Goal: Information Seeking & Learning: Learn about a topic

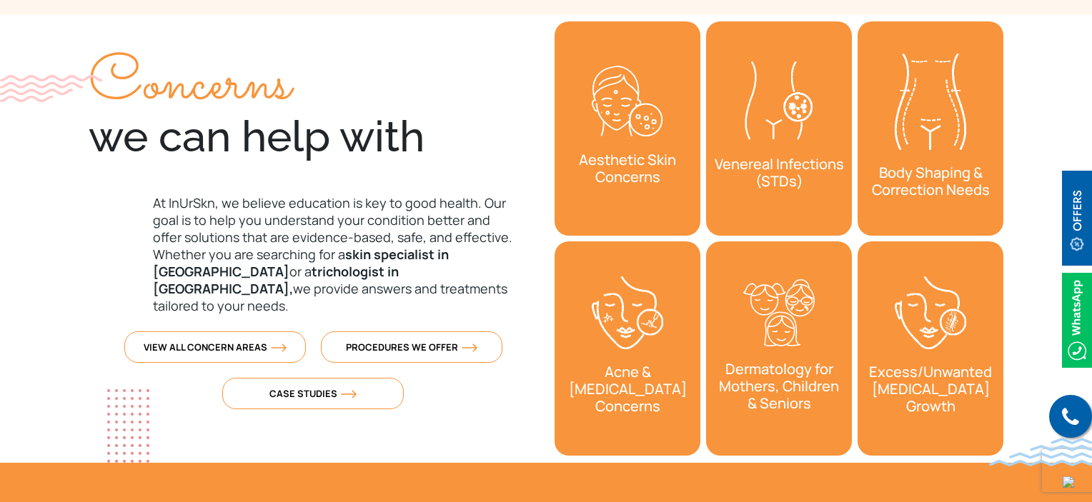
scroll to position [143, 0]
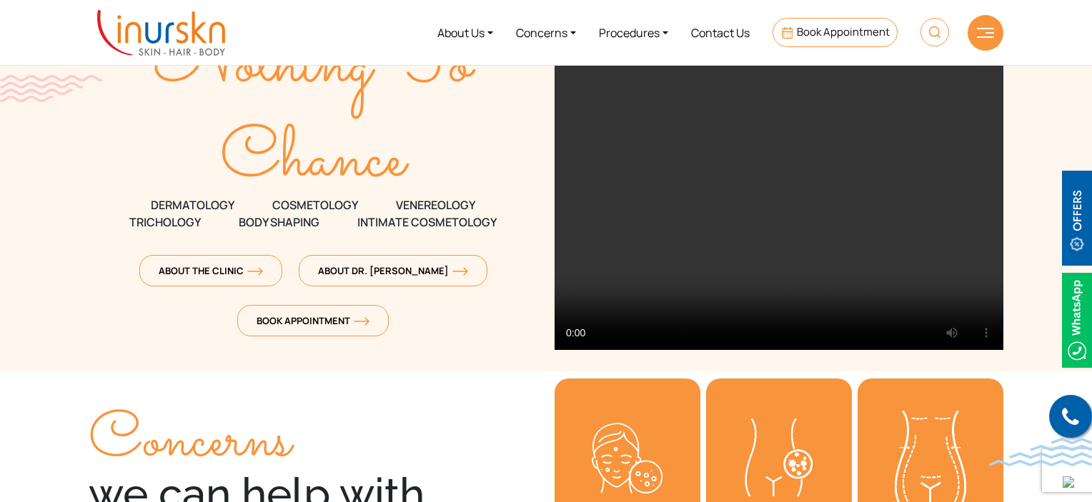
click at [983, 26] on div at bounding box center [986, 33] width 36 height 36
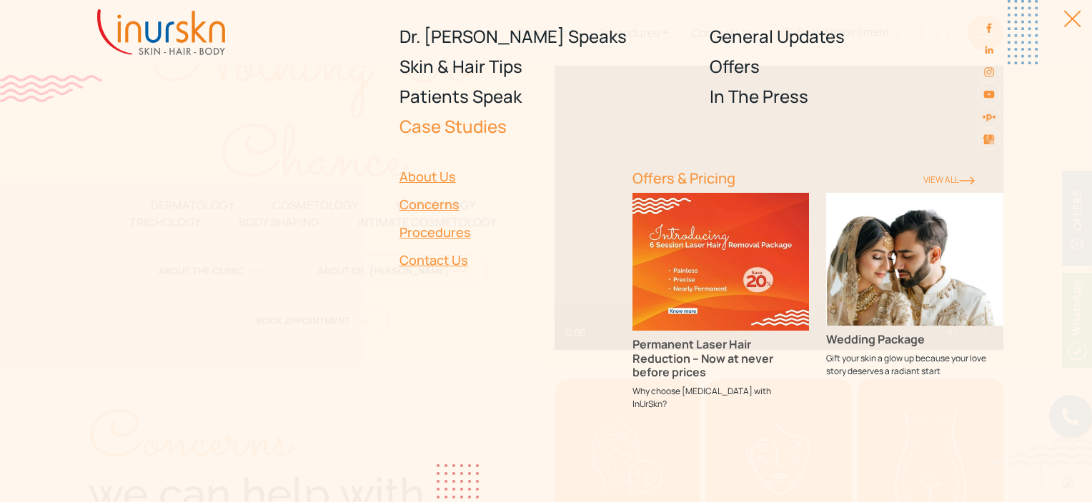
click at [494, 136] on link "Case Studies" at bounding box center [546, 126] width 294 height 30
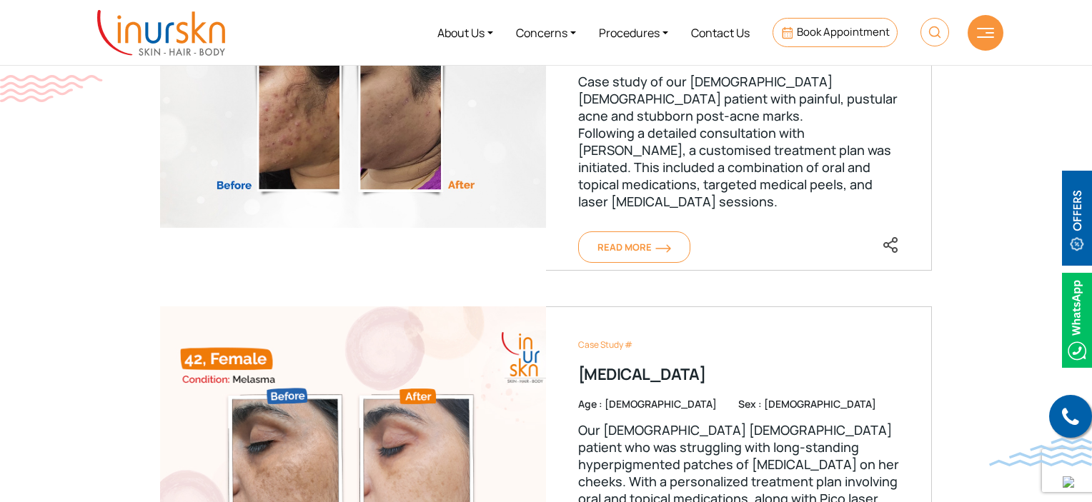
scroll to position [643, 0]
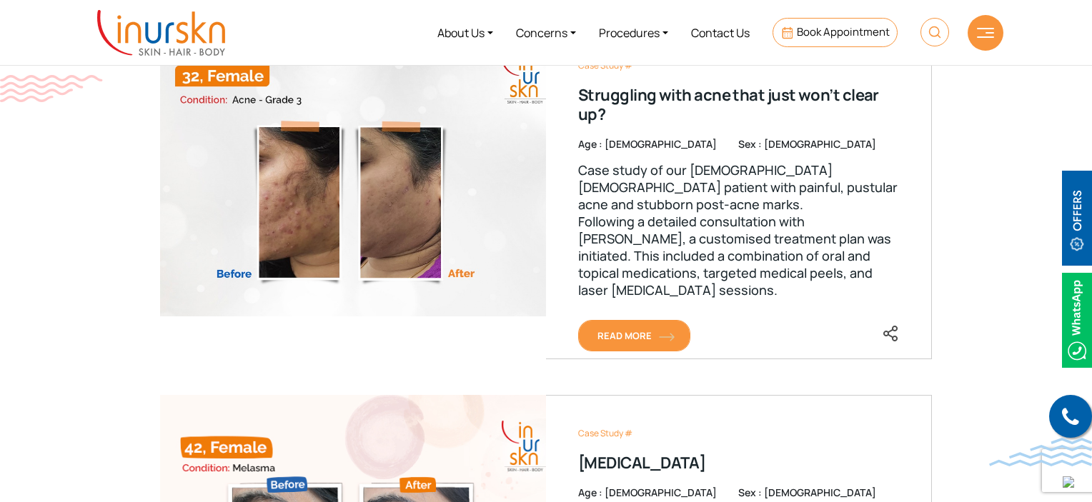
click at [612, 332] on span "Read More" at bounding box center [634, 335] width 74 height 13
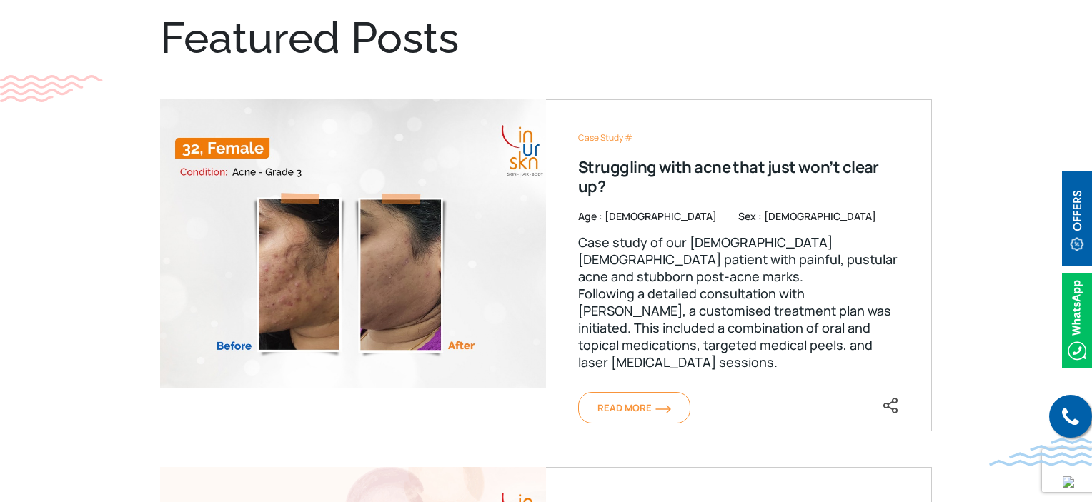
scroll to position [786, 0]
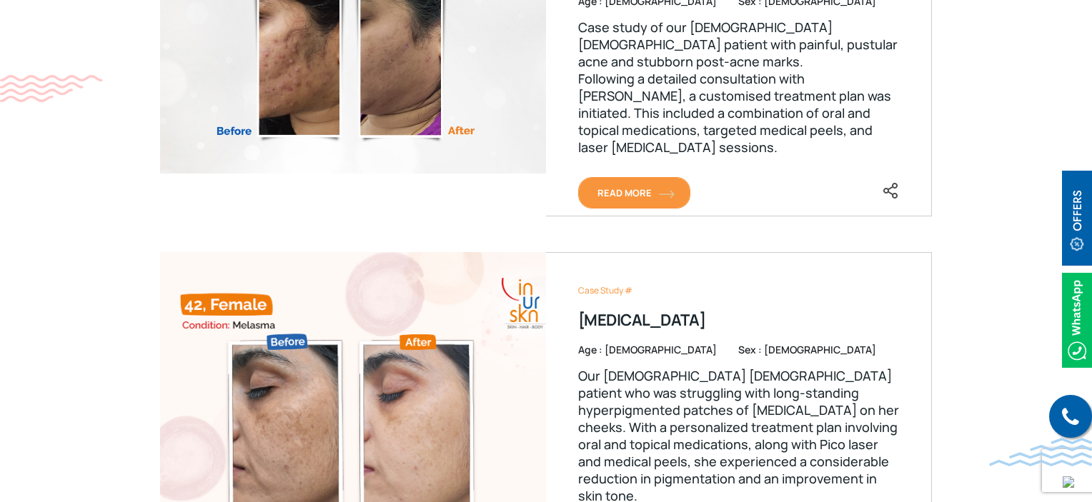
click at [617, 197] on span "Read More" at bounding box center [634, 193] width 74 height 13
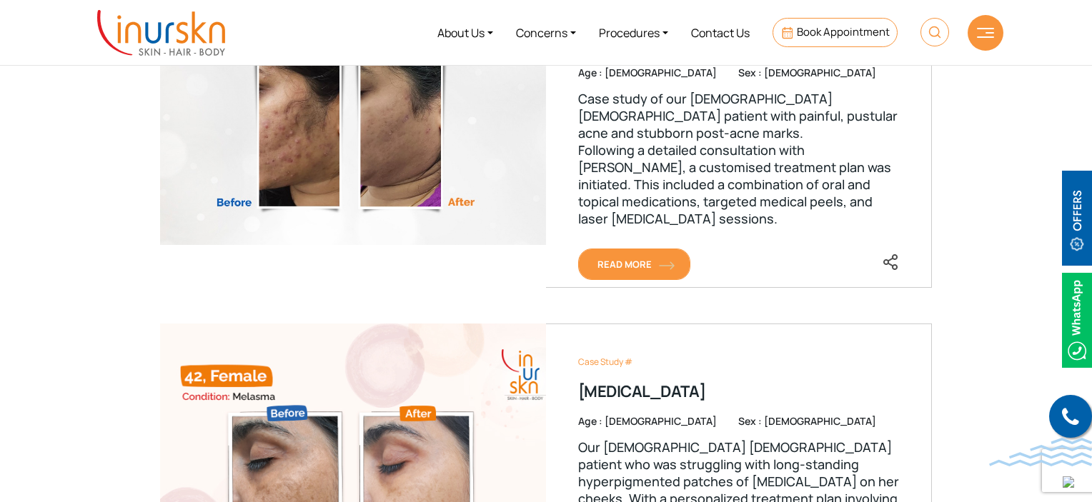
click at [650, 255] on link "Read More" at bounding box center [634, 264] width 112 height 31
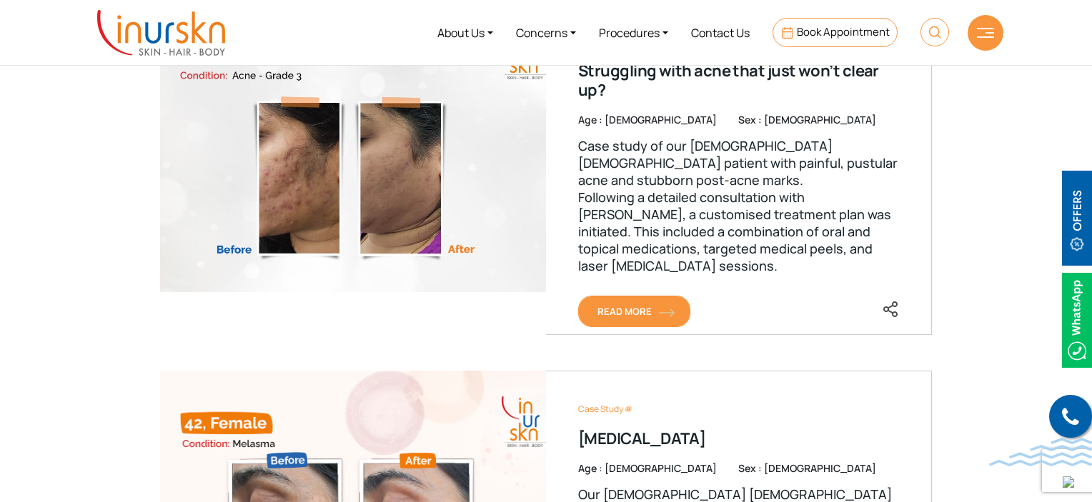
scroll to position [643, 0]
